Goal: Check status: Check status

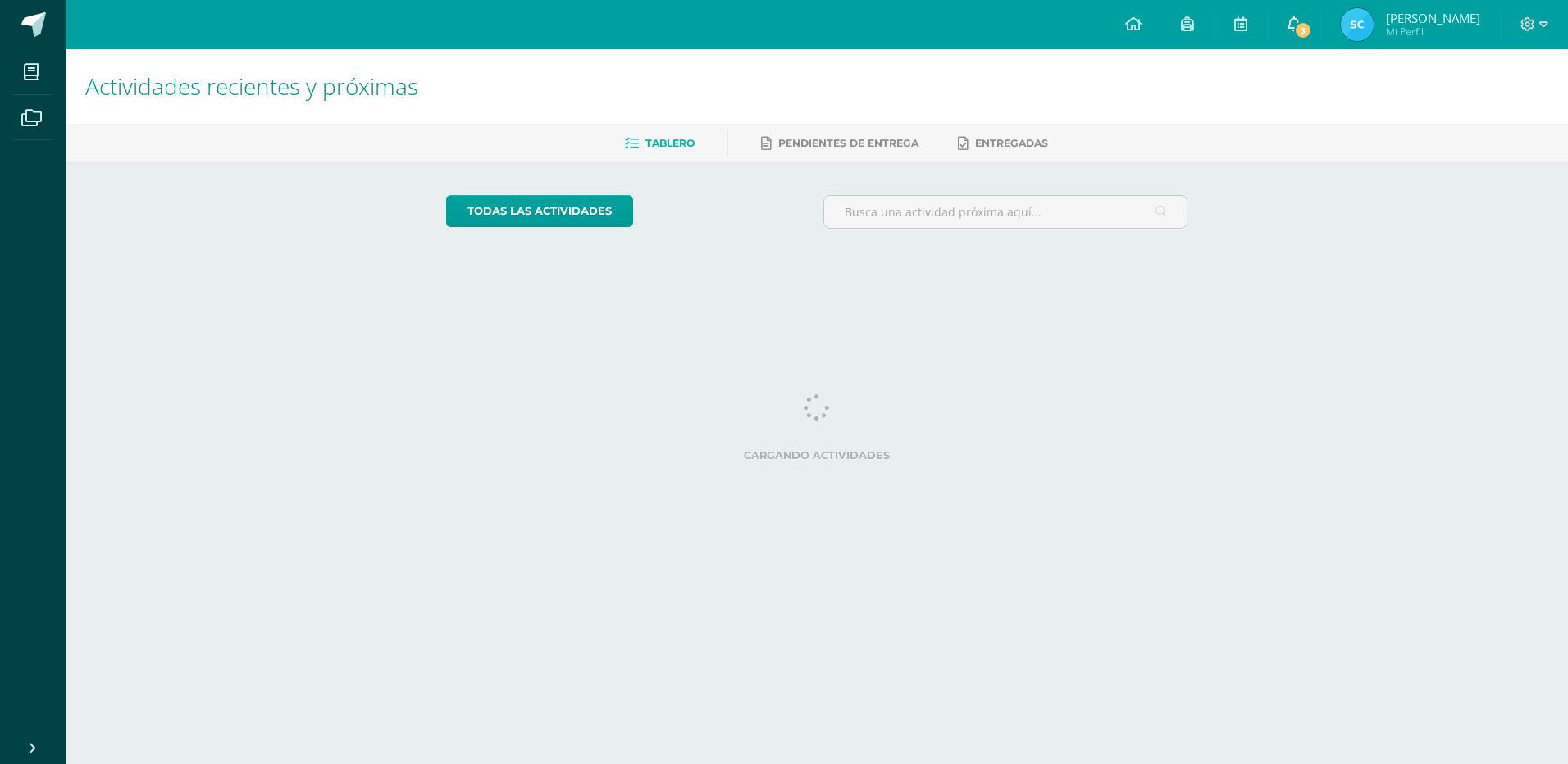
click at [1304, 30] on span "3" at bounding box center [1303, 30] width 18 height 18
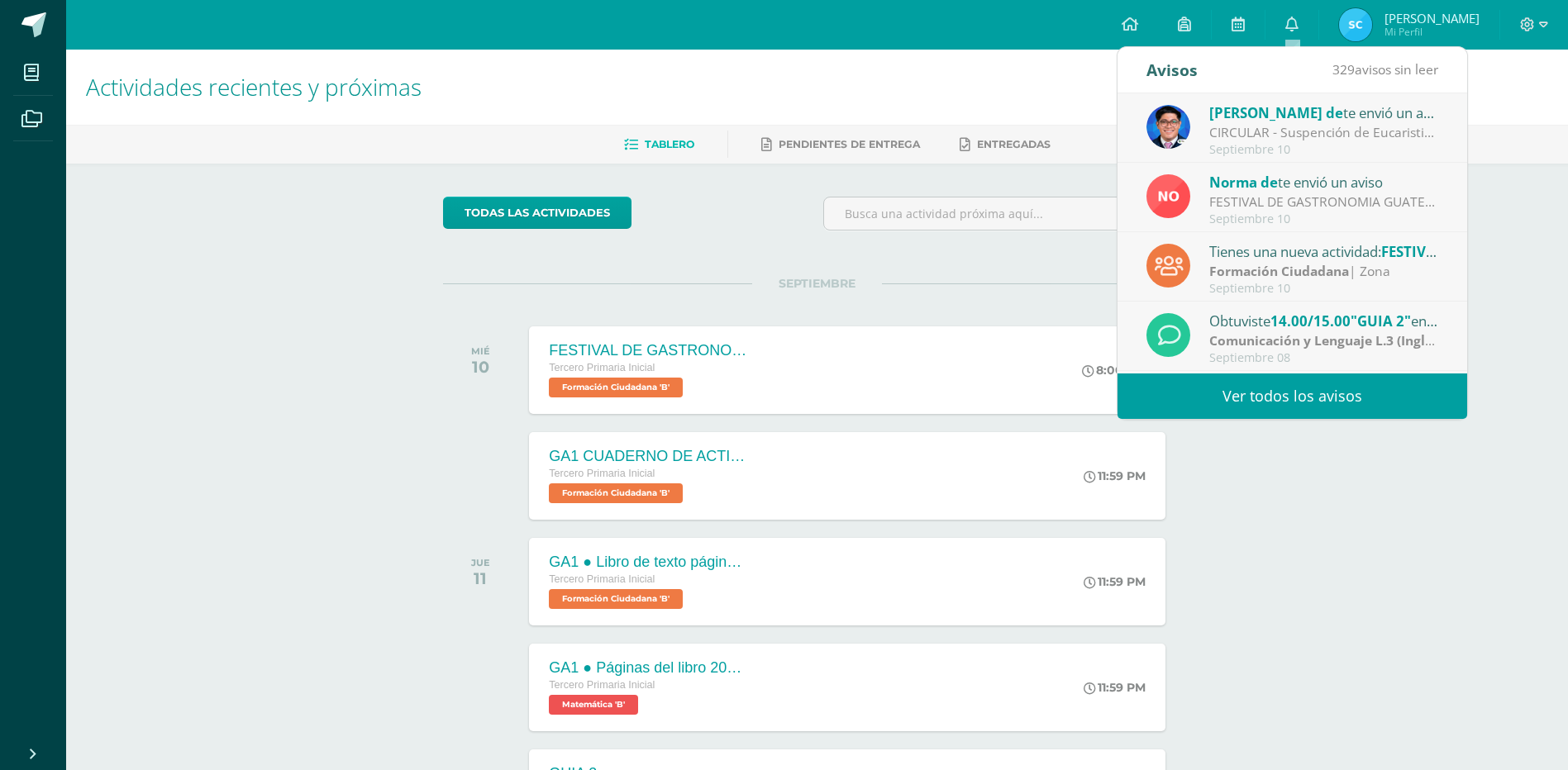
click at [1275, 269] on strong "Formación Ciudadana" at bounding box center [1279, 271] width 140 height 19
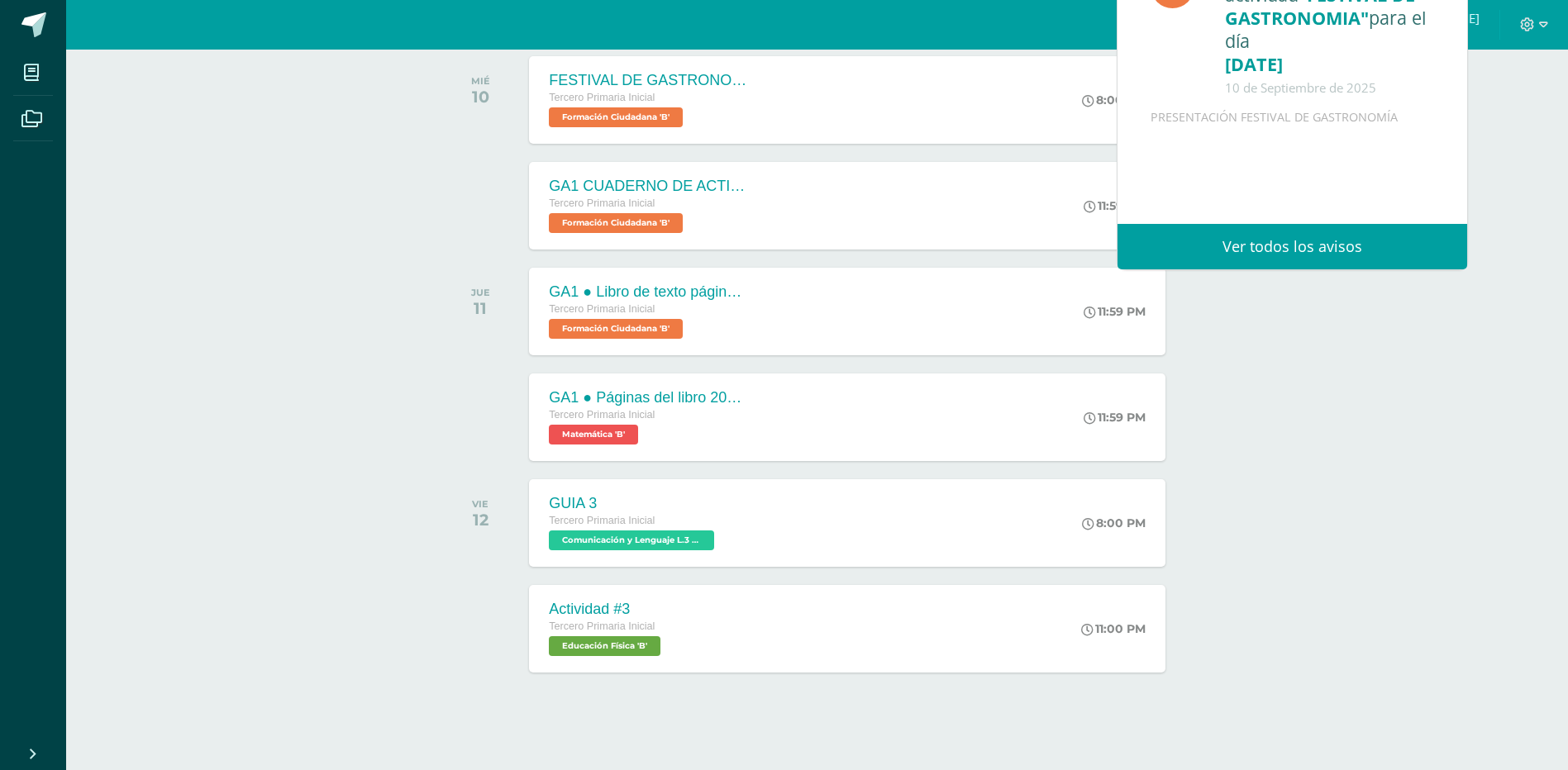
scroll to position [277, 0]
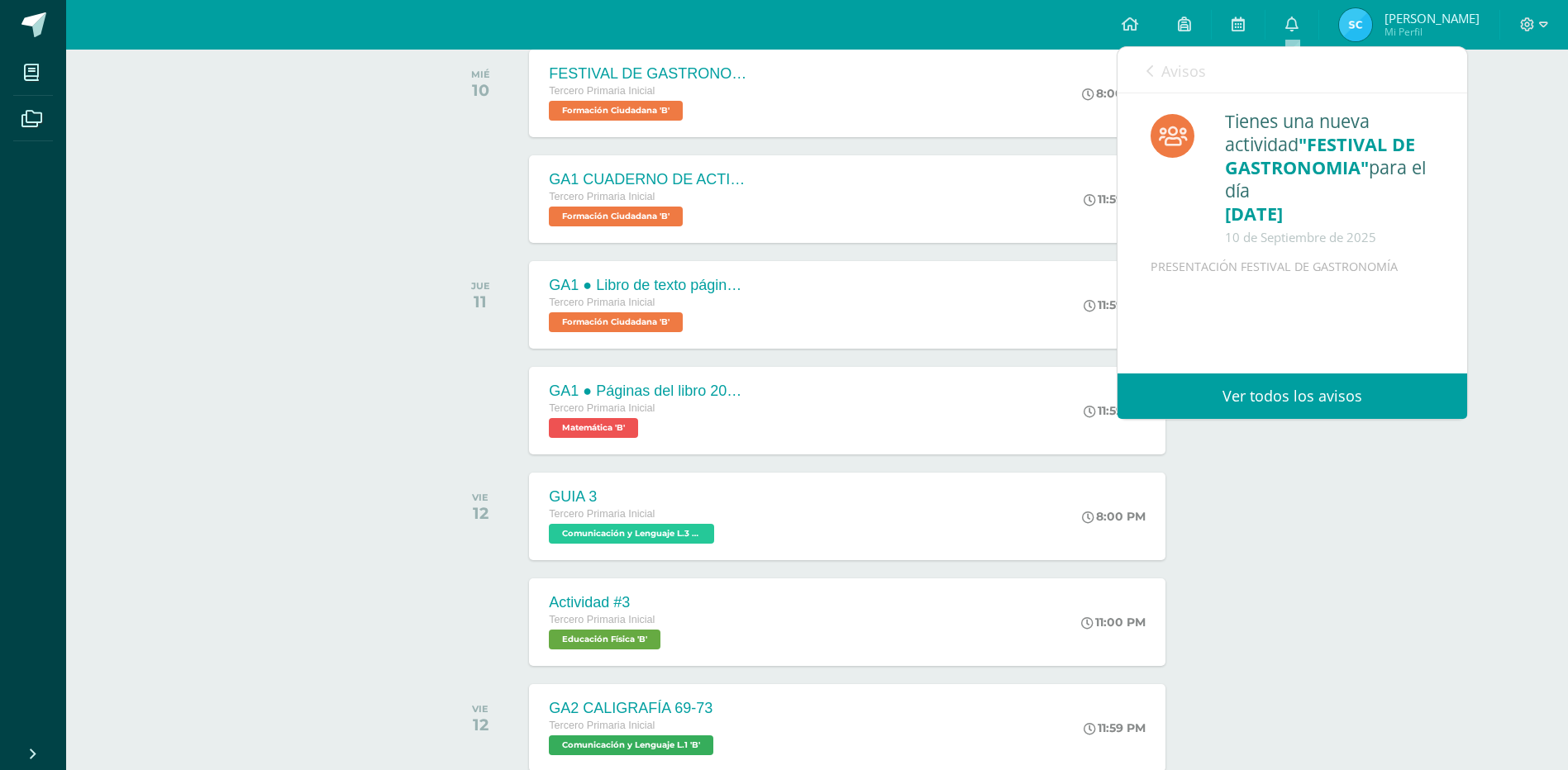
click at [1359, 514] on div "Actividades recientes y próximas Tablero Pendientes de entrega Entregadas todas…" at bounding box center [817, 588] width 1503 height 1632
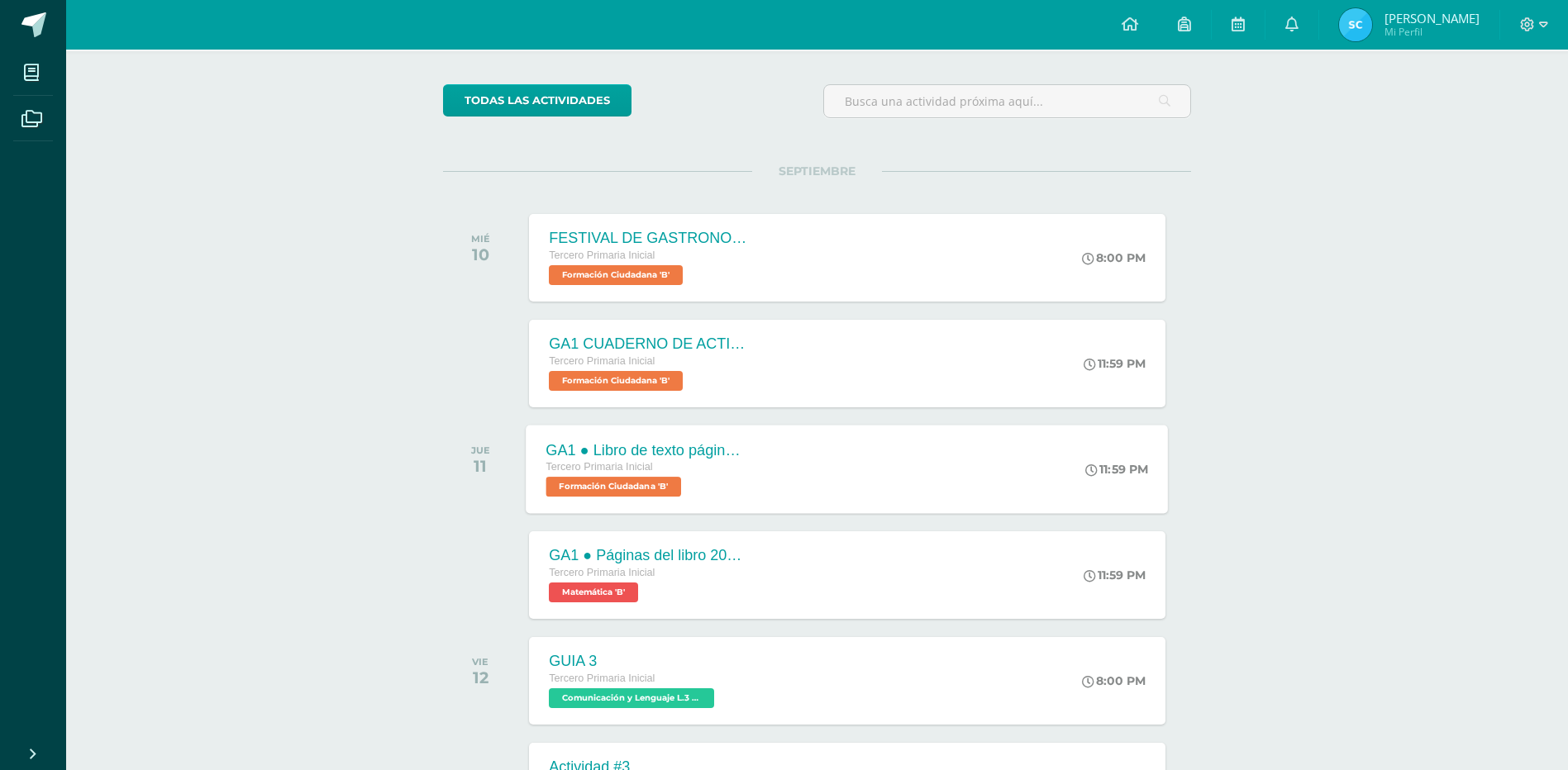
scroll to position [111, 0]
click at [630, 276] on span "Formación Ciudadana 'B'" at bounding box center [614, 276] width 136 height 20
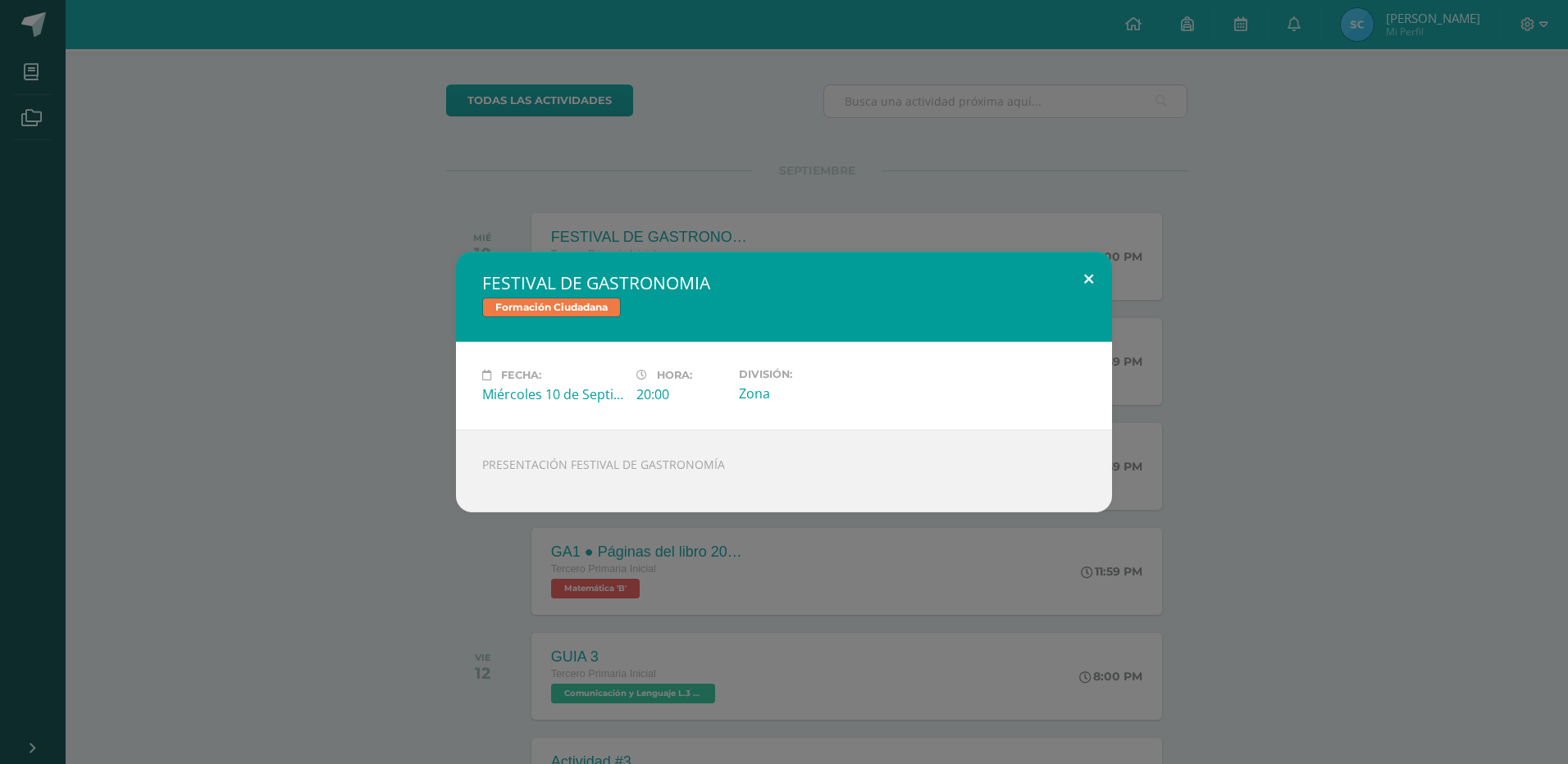
click at [1088, 276] on button at bounding box center [1089, 280] width 47 height 56
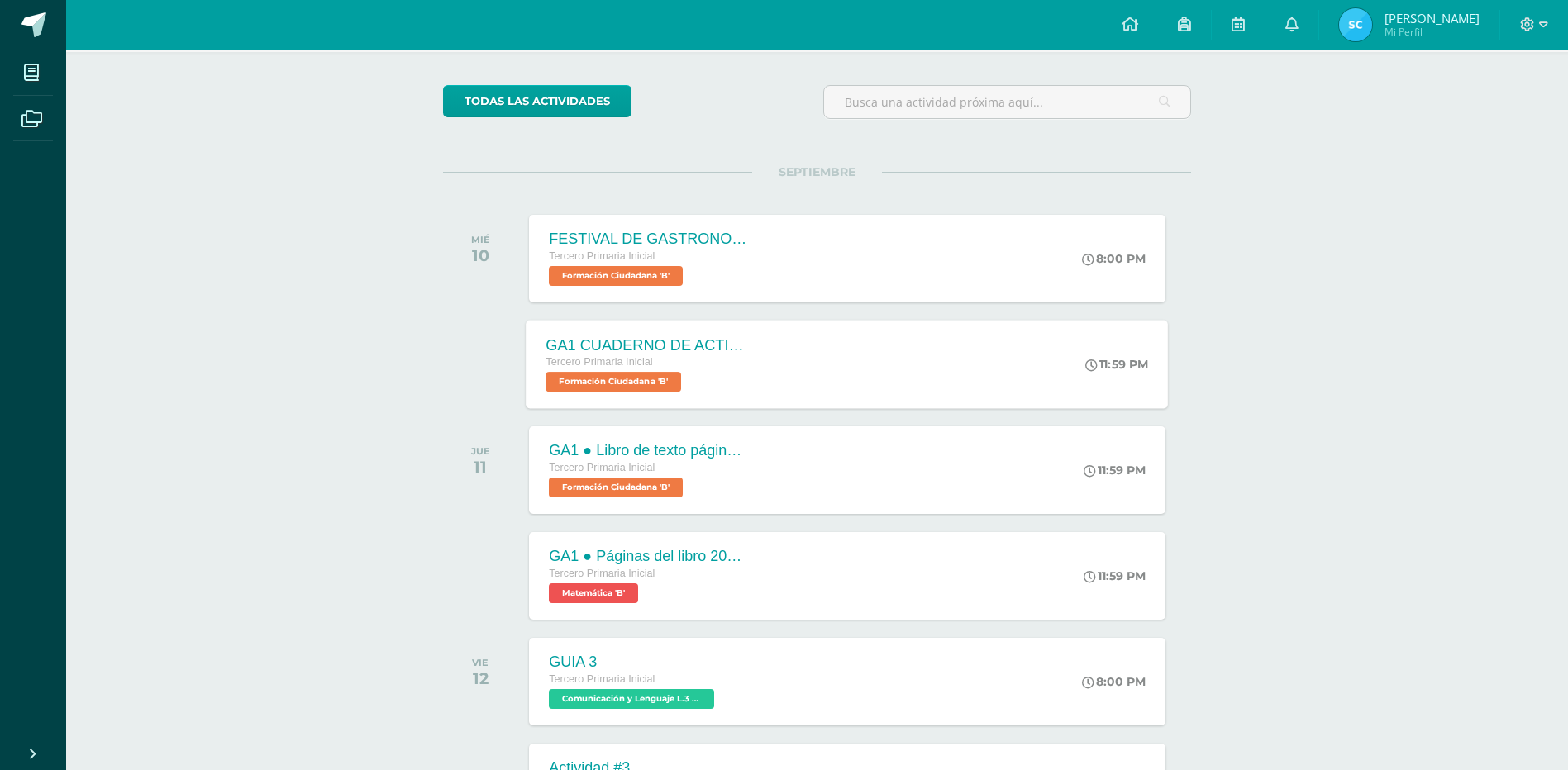
click at [605, 382] on span "Formación Ciudadana 'B'" at bounding box center [614, 382] width 136 height 20
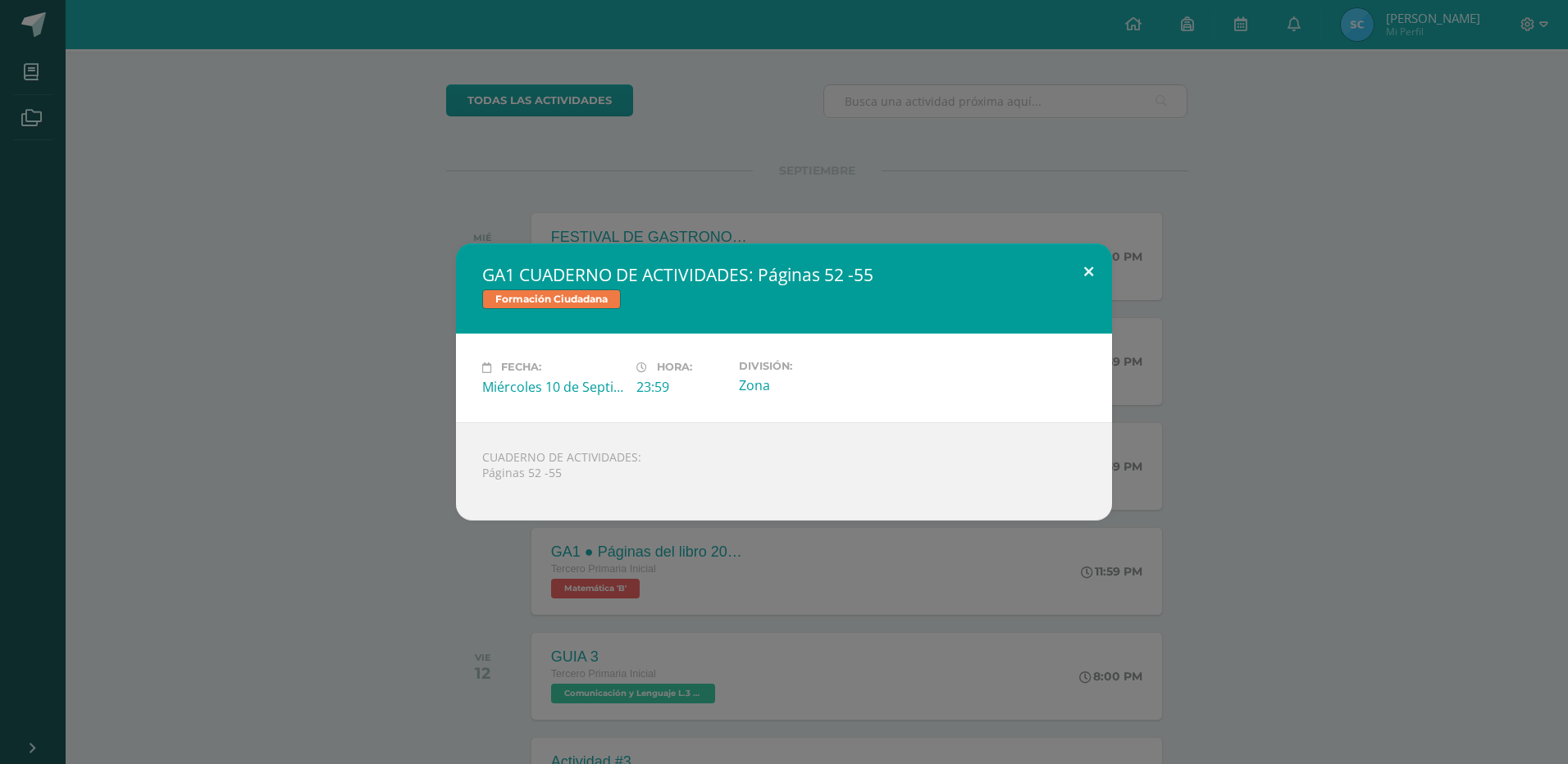
click at [1082, 269] on button at bounding box center [1089, 271] width 47 height 56
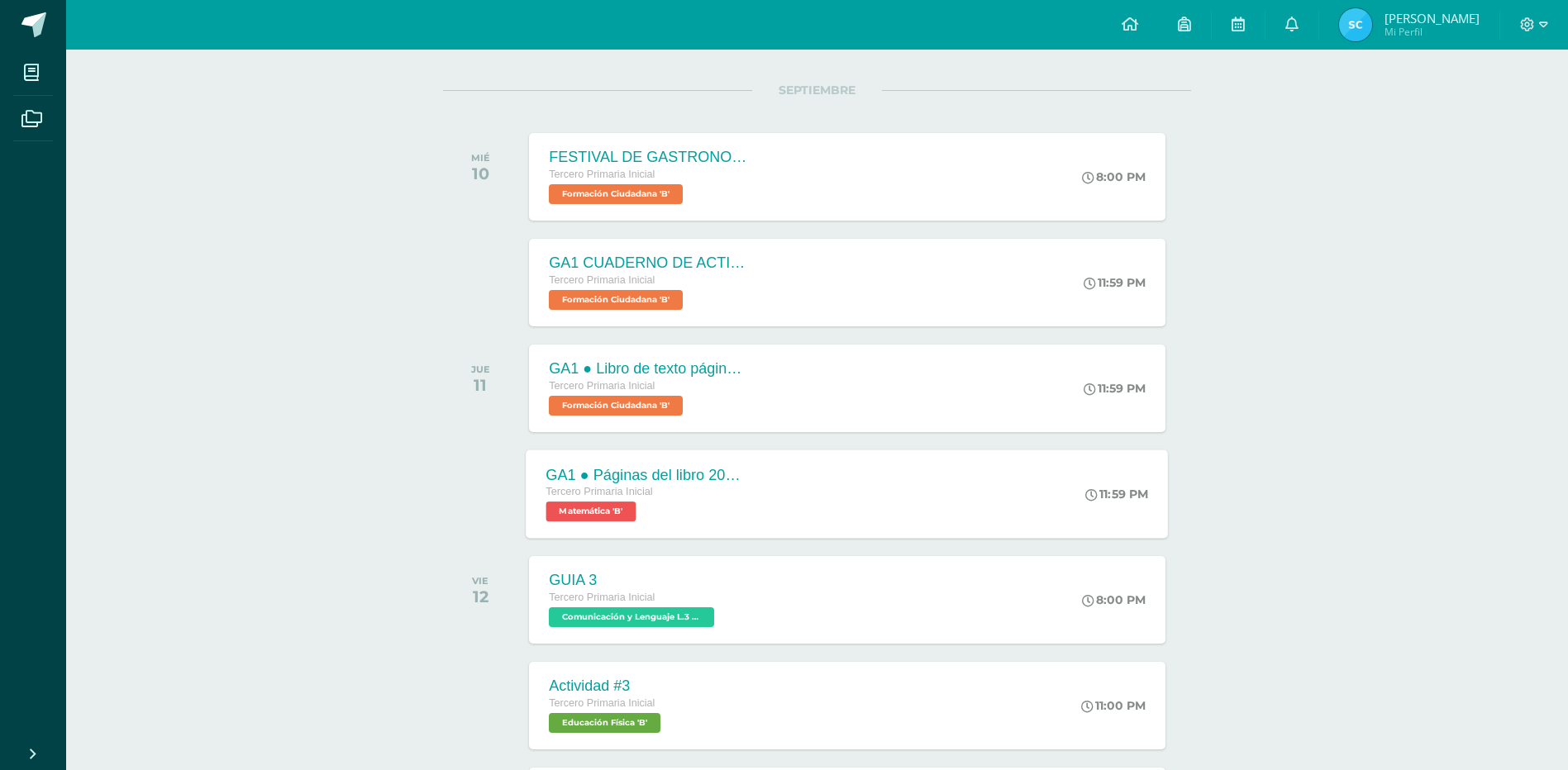
scroll to position [194, 0]
click at [606, 515] on span "Matemática 'B'" at bounding box center [591, 511] width 90 height 20
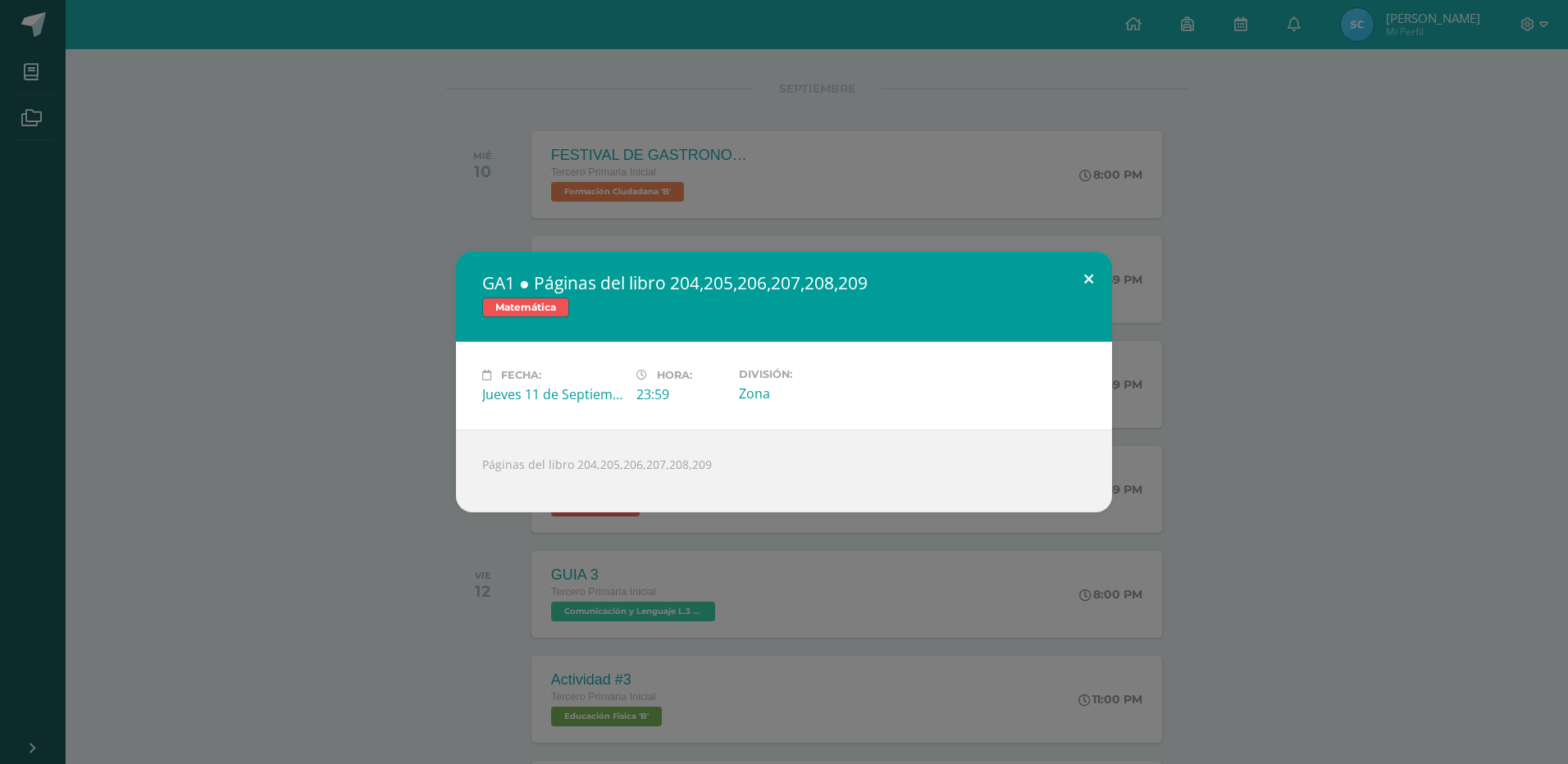
click at [1088, 274] on button at bounding box center [1089, 280] width 47 height 56
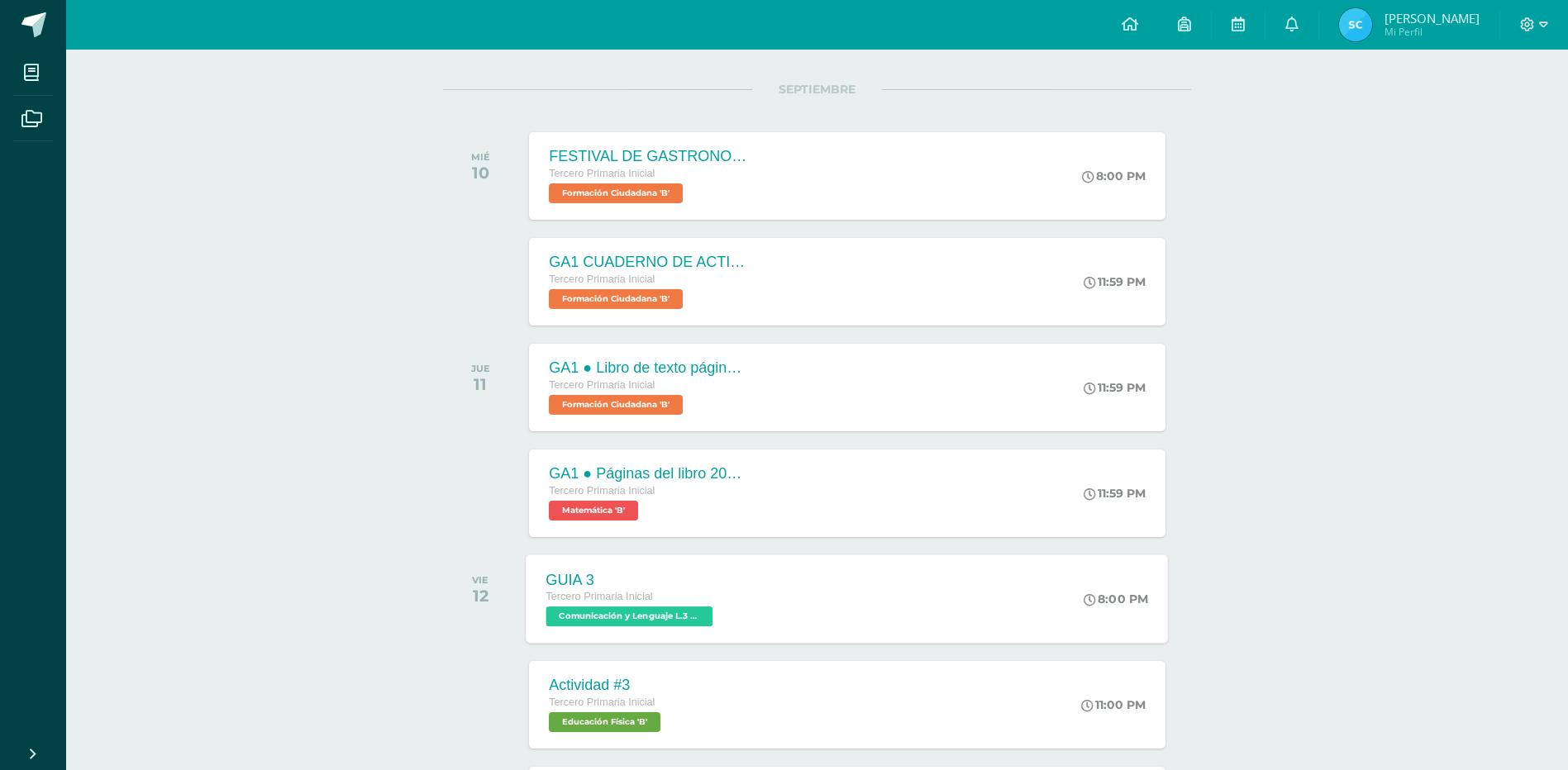
click at [614, 610] on span "Comunicación y Lenguaje L.3 (Inglés y Laboratorio) 'B'" at bounding box center [630, 617] width 167 height 20
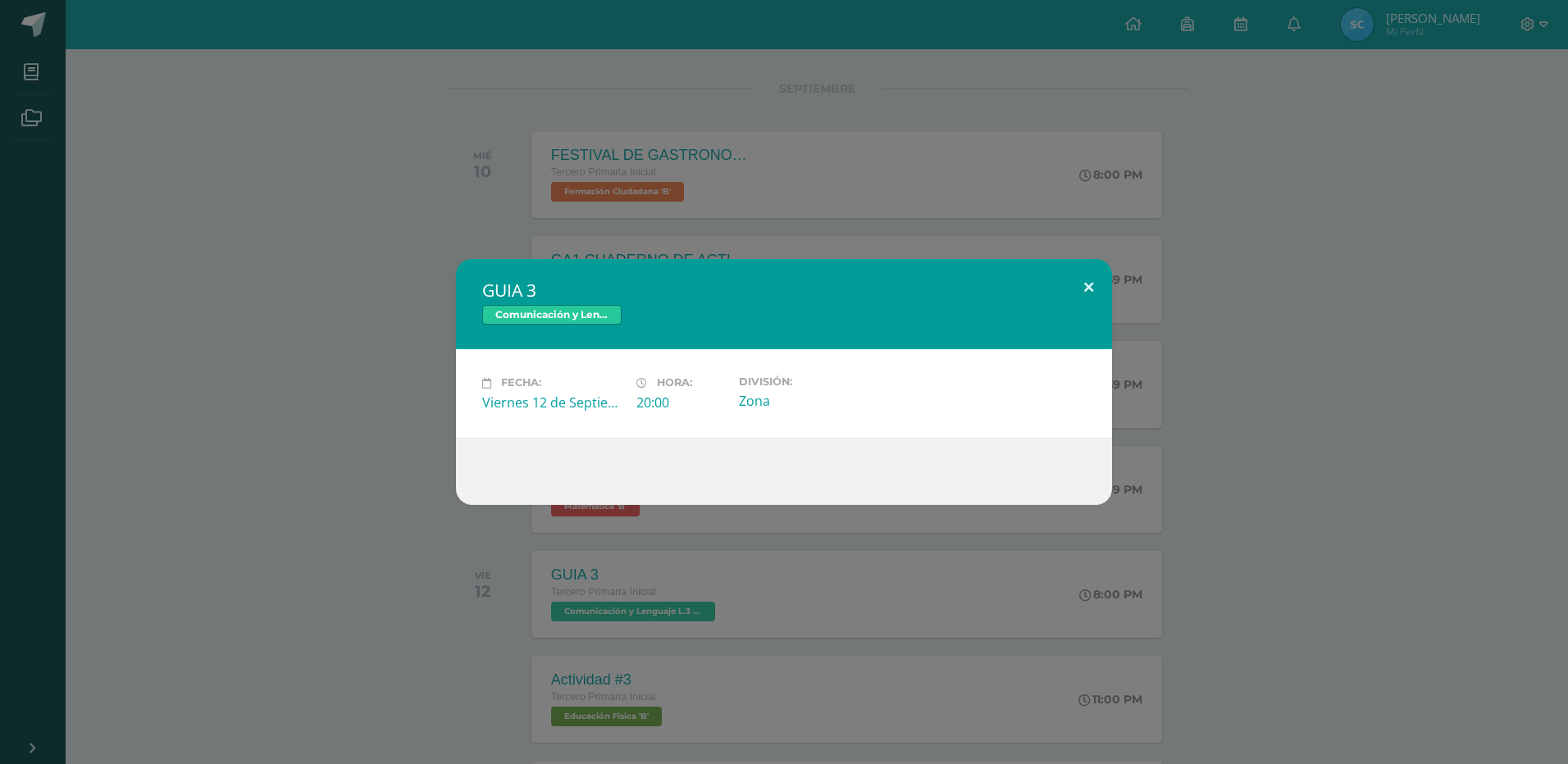
click at [1087, 284] on button at bounding box center [1089, 287] width 47 height 56
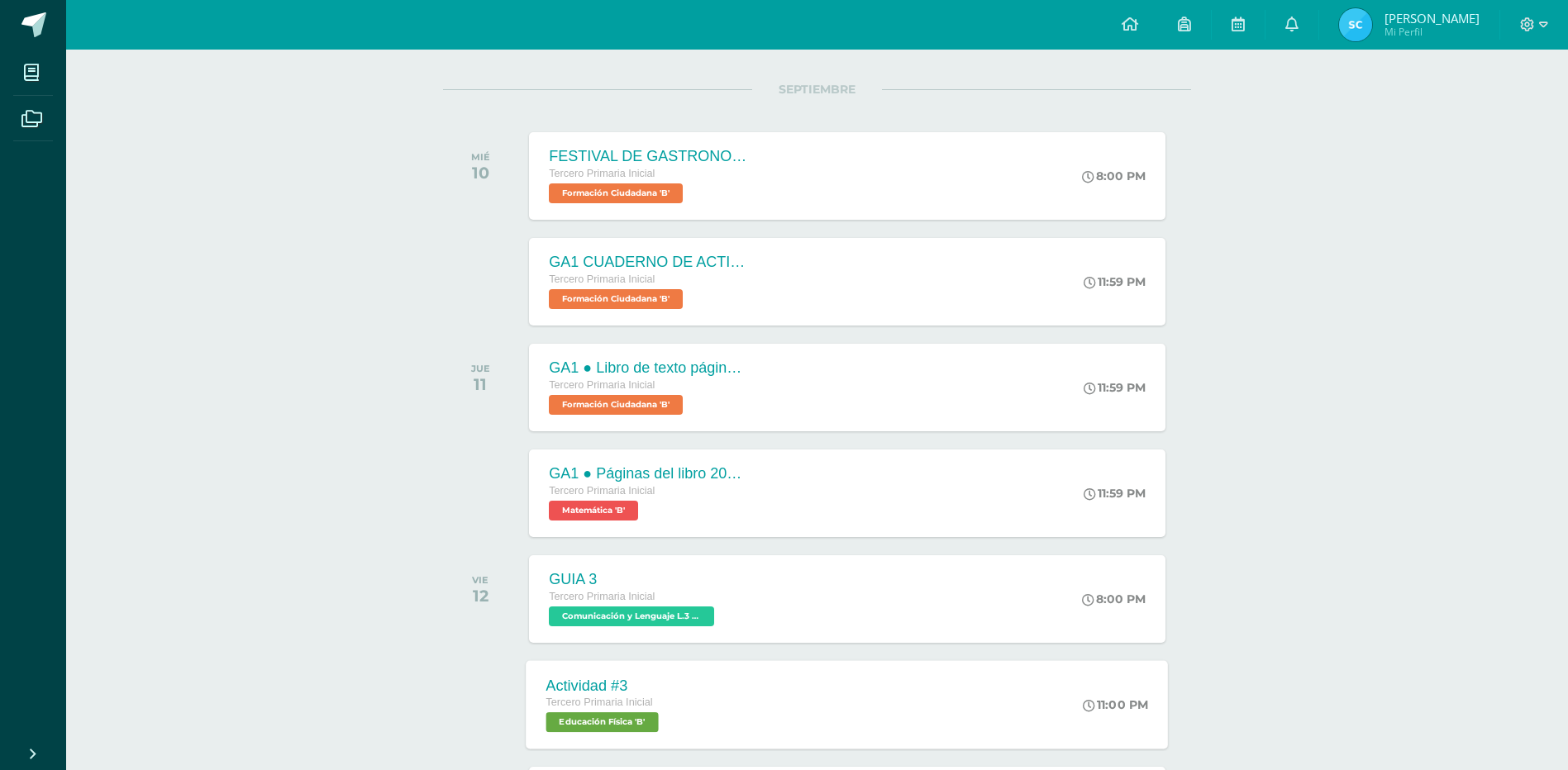
click at [595, 725] on span "Educación Física 'B'" at bounding box center [602, 722] width 112 height 20
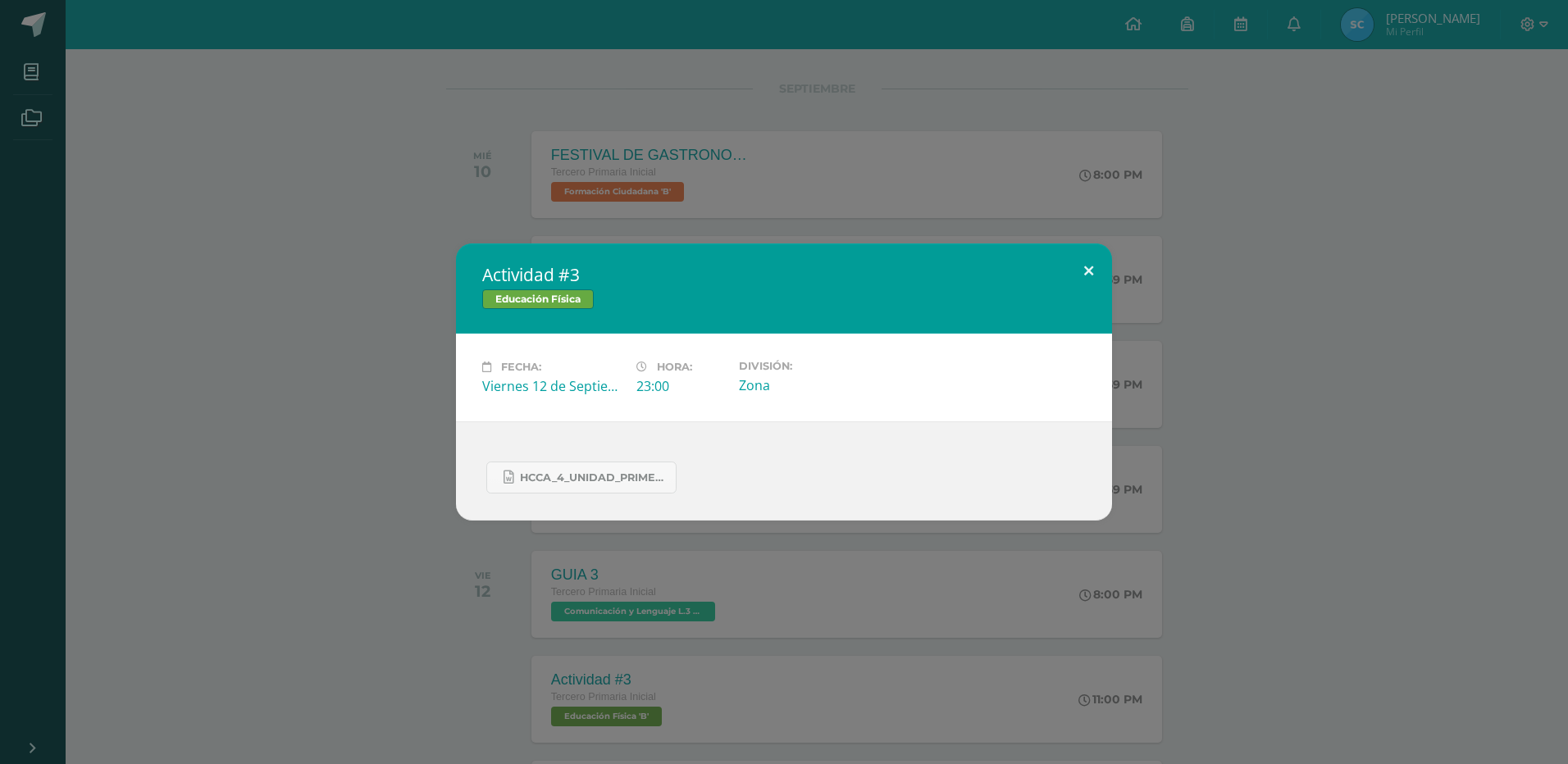
drag, startPoint x: 1092, startPoint y: 270, endPoint x: 1050, endPoint y: 287, distance: 45.3
click at [1091, 269] on button at bounding box center [1089, 271] width 47 height 56
